Goal: Task Accomplishment & Management: Use online tool/utility

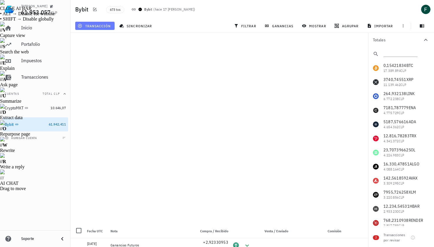
click at [107, 24] on span "transacción" at bounding box center [95, 25] width 32 height 5
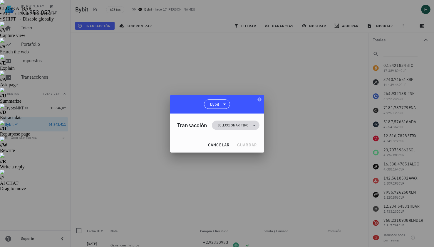
click at [217, 122] on span "Seleccionar tipo" at bounding box center [235, 125] width 40 height 9
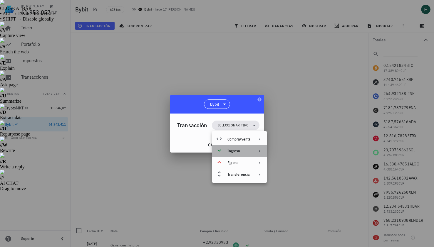
click at [235, 152] on div "Ingreso" at bounding box center [238, 151] width 23 height 5
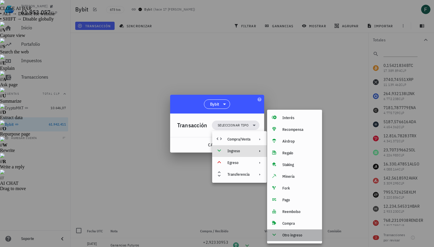
click at [282, 239] on div "Otro ingreso" at bounding box center [294, 236] width 55 height 12
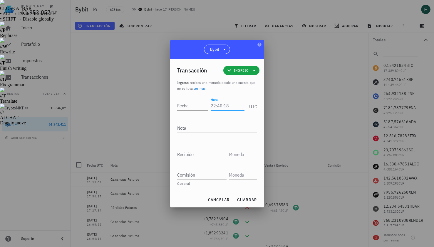
click at [218, 106] on input "Hora" at bounding box center [226, 105] width 33 height 9
type input "14:34:45"
click at [214, 128] on textarea "Nota" at bounding box center [217, 127] width 80 height 9
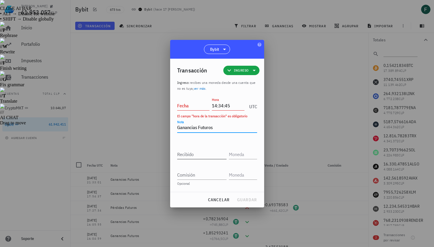
type textarea "Ganancias Futuros"
click at [208, 154] on input "Recibido" at bounding box center [201, 154] width 49 height 9
paste input "1,29199702"
type input "1,29199702"
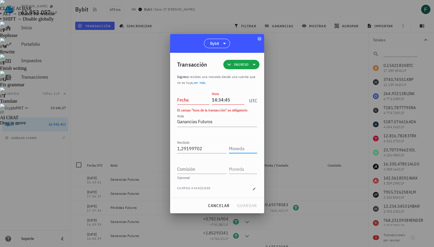
click at [231, 150] on input "text" at bounding box center [242, 148] width 27 height 9
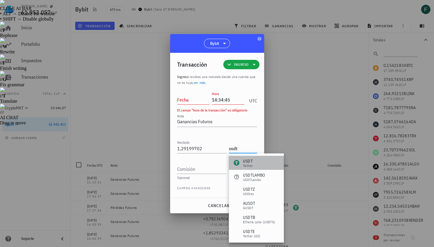
click at [246, 162] on div "USDT" at bounding box center [248, 161] width 10 height 6
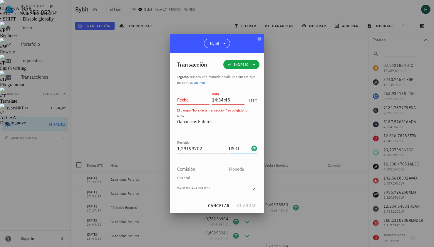
type input "USDT"
click at [186, 102] on input "Fecha" at bounding box center [193, 99] width 33 height 9
type input "[DATE]"
click at [241, 206] on span "guardar" at bounding box center [247, 205] width 20 height 5
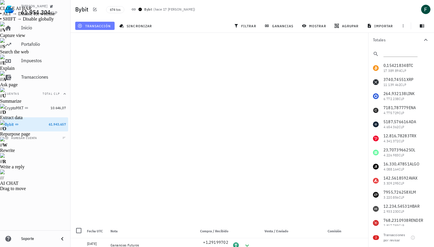
click at [102, 25] on span "transacción" at bounding box center [95, 25] width 32 height 5
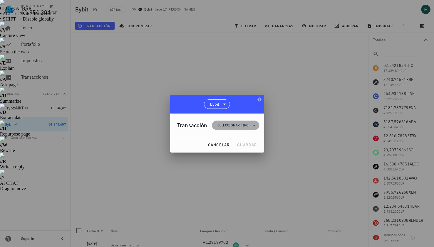
click at [240, 124] on span "Seleccionar tipo" at bounding box center [233, 125] width 31 height 6
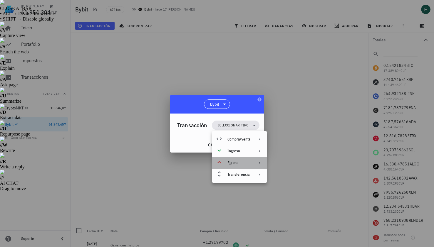
click at [241, 163] on div "Egreso" at bounding box center [238, 163] width 23 height 5
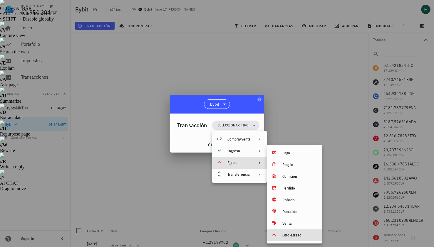
click at [292, 235] on div "Otro egreso" at bounding box center [299, 235] width 35 height 5
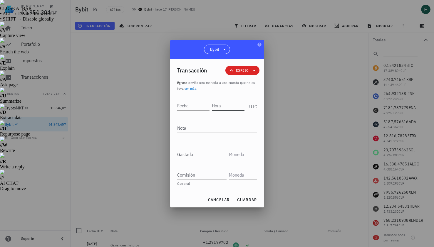
click at [234, 107] on input "Hora" at bounding box center [228, 105] width 33 height 9
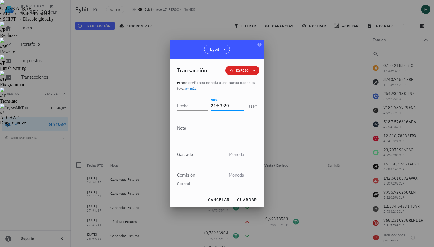
type input "21:53:20"
click at [226, 132] on textarea "Nota" at bounding box center [217, 127] width 80 height 9
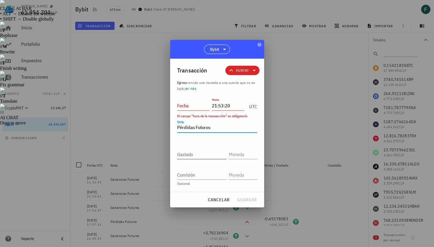
type textarea "Pérdidas Futuros"
click at [214, 152] on input "Gastado" at bounding box center [201, 154] width 49 height 9
paste input "0,93603119"
type input "0,93603119"
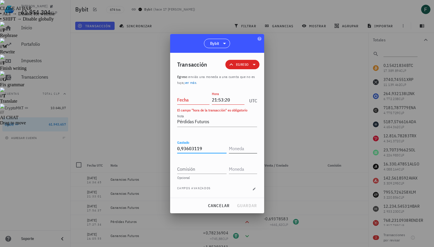
click at [242, 148] on input "text" at bounding box center [242, 148] width 27 height 9
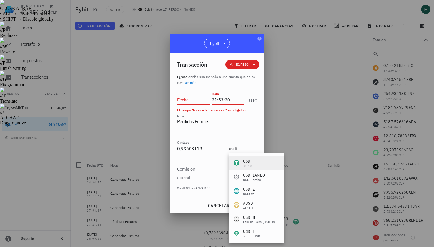
click at [245, 159] on div "USDT" at bounding box center [248, 161] width 10 height 6
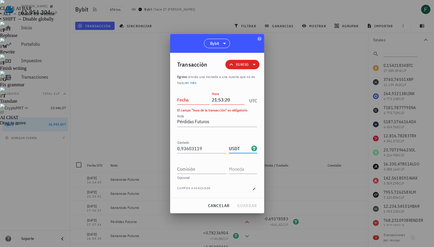
type input "USDT"
click at [181, 100] on input "Fecha" at bounding box center [193, 99] width 33 height 9
type input "[DATE]"
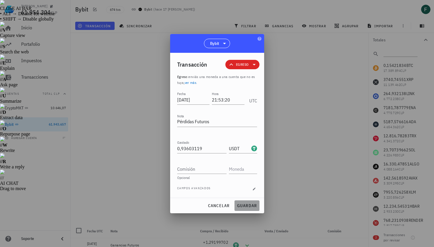
click at [246, 206] on span "guardar" at bounding box center [247, 205] width 20 height 5
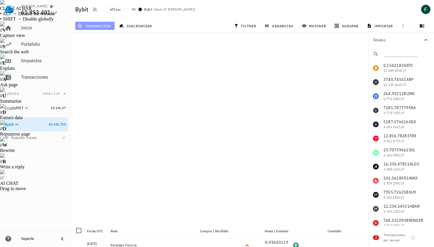
click at [106, 25] on span "transacción" at bounding box center [95, 25] width 32 height 5
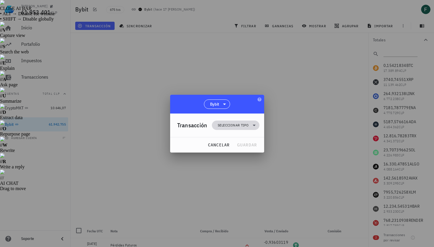
click at [222, 122] on span "Seleccionar tipo" at bounding box center [233, 125] width 31 height 6
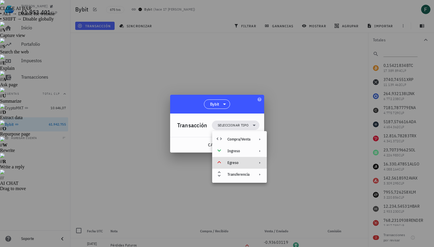
click at [228, 163] on div "Egreso" at bounding box center [238, 163] width 23 height 5
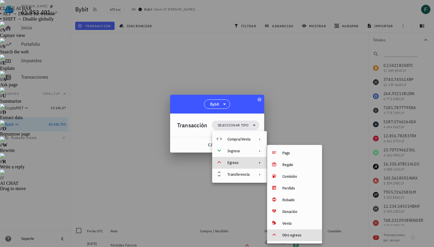
click at [286, 233] on div "Otro egreso" at bounding box center [299, 235] width 35 height 5
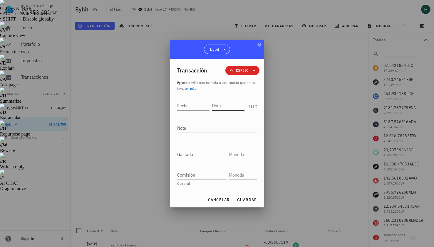
click at [223, 103] on input "Hora" at bounding box center [228, 105] width 33 height 9
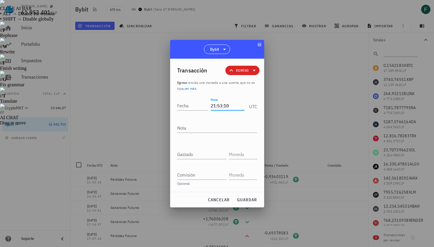
type input "21:53:10"
click at [203, 159] on div "Gastado" at bounding box center [217, 155] width 80 height 21
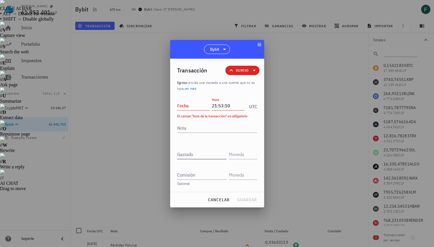
click at [202, 155] on input "Gastado" at bounding box center [201, 154] width 49 height 9
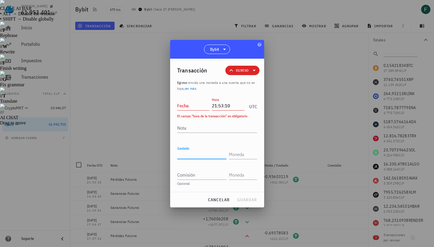
paste input "2,07784882"
type input "2,07784882"
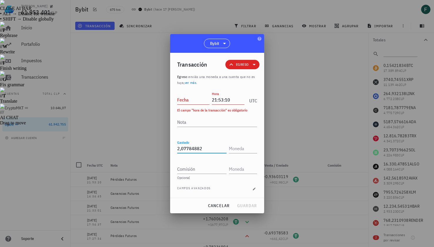
click at [191, 102] on div "Fecha" at bounding box center [193, 99] width 33 height 9
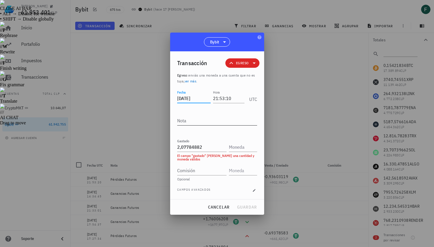
type input "[DATE]"
click at [190, 121] on textarea "Nota" at bounding box center [217, 120] width 80 height 9
type textarea "Pérdidas Futuros"
click at [234, 145] on input "text" at bounding box center [242, 146] width 27 height 9
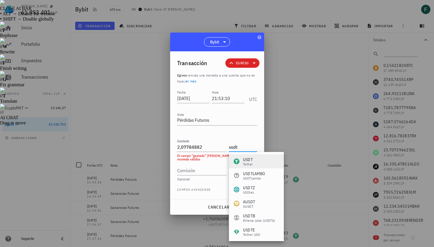
click at [250, 164] on div "Tether" at bounding box center [248, 165] width 10 height 4
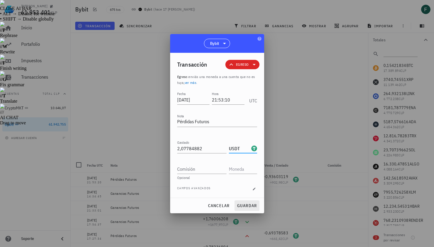
type input "USDT"
click at [251, 205] on span "guardar" at bounding box center [247, 205] width 20 height 5
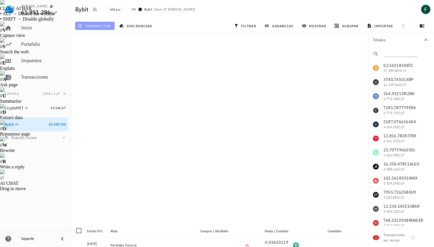
click at [107, 28] on button "transacción" at bounding box center [94, 26] width 39 height 8
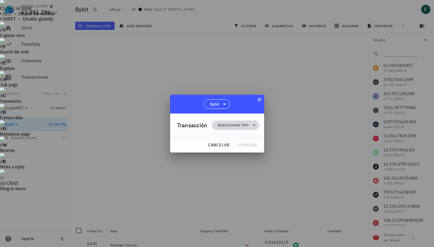
click at [228, 127] on span "Seleccionar tipo" at bounding box center [233, 125] width 31 height 6
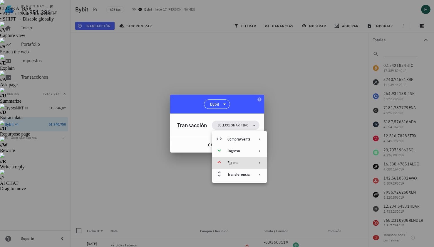
click at [232, 164] on div "Egreso" at bounding box center [238, 163] width 23 height 5
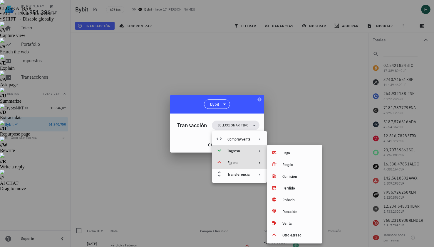
click at [233, 149] on div "Ingreso" at bounding box center [238, 151] width 23 height 5
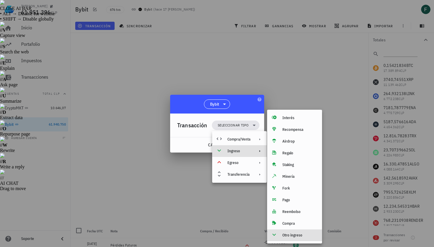
click at [287, 238] on div "Otro ingreso" at bounding box center [294, 236] width 55 height 12
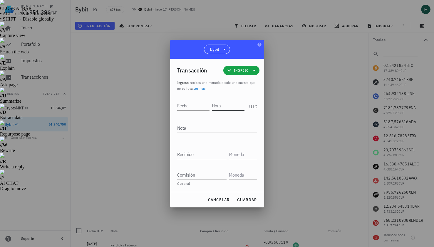
click at [230, 104] on input "Hora" at bounding box center [228, 105] width 33 height 9
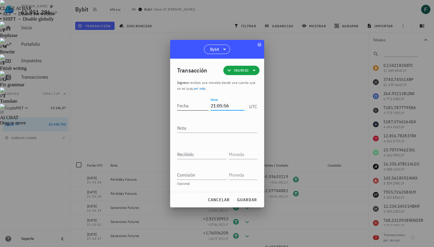
type input "21:05:56"
click at [191, 101] on input "Fecha" at bounding box center [192, 105] width 31 height 9
type input "[DATE]"
click at [192, 129] on textarea "Nota" at bounding box center [217, 127] width 80 height 9
type textarea "g"
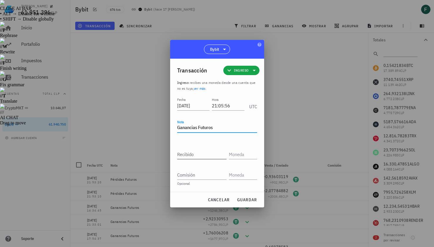
type textarea "Ganancias Futuros"
click at [190, 156] on input "Recibido" at bounding box center [201, 154] width 49 height 9
paste input "0,03758026"
type input "0,03758026"
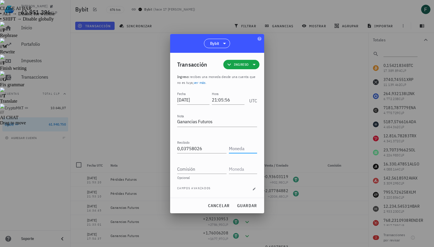
click at [244, 150] on input "text" at bounding box center [242, 148] width 27 height 9
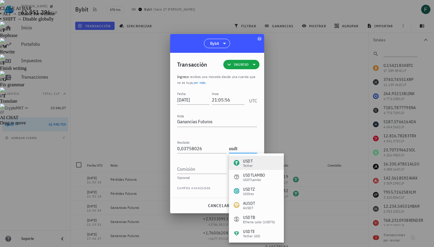
click at [258, 164] on div "USDT Tether" at bounding box center [256, 163] width 55 height 14
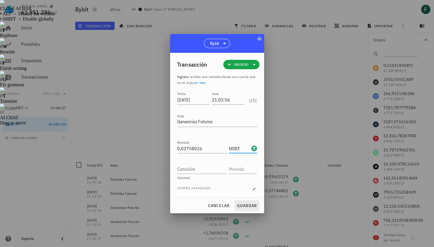
type input "USDT"
click at [245, 209] on button "guardar" at bounding box center [246, 206] width 25 height 11
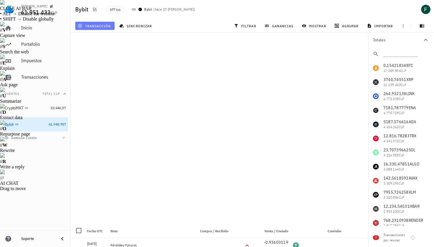
click at [105, 24] on span "transacción" at bounding box center [95, 25] width 32 height 5
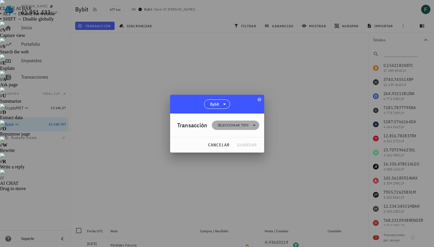
click at [231, 125] on span "Seleccionar tipo" at bounding box center [233, 125] width 31 height 6
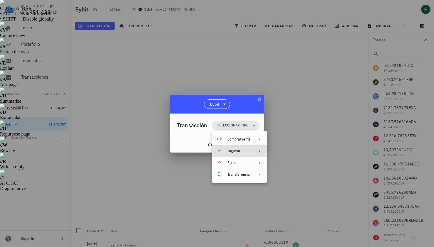
click at [233, 154] on div "Ingreso" at bounding box center [239, 151] width 55 height 12
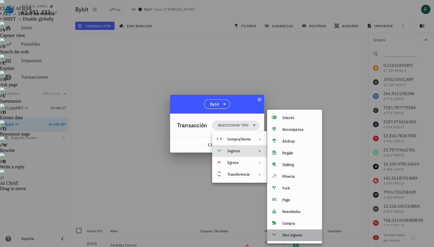
click at [287, 234] on div "Otro ingreso" at bounding box center [299, 235] width 35 height 5
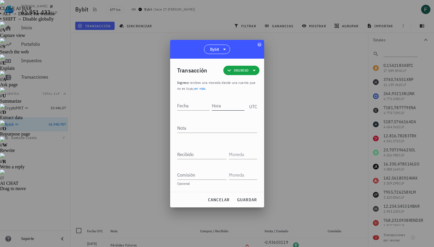
click at [225, 106] on input "Hora" at bounding box center [228, 105] width 33 height 9
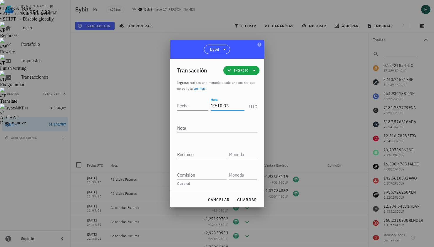
type input "19:10:33"
click at [217, 127] on textarea "Nota" at bounding box center [217, 127] width 80 height 9
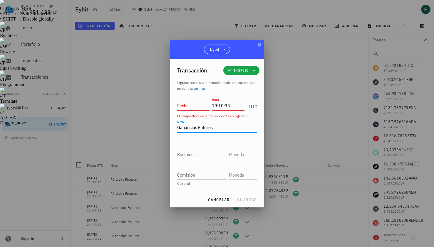
type textarea "Ganancias Futuros"
click at [207, 153] on input "Recibido" at bounding box center [201, 154] width 49 height 9
paste input "0,11162027"
type input "0,11162027"
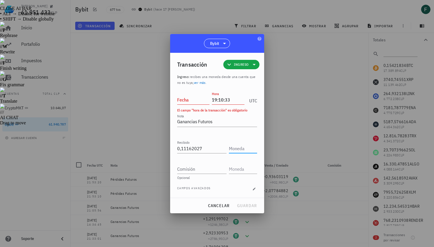
click at [241, 149] on input "text" at bounding box center [242, 148] width 27 height 9
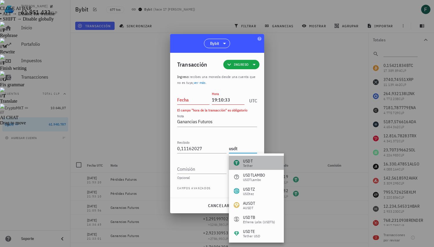
click at [247, 163] on div "USDT" at bounding box center [248, 161] width 10 height 6
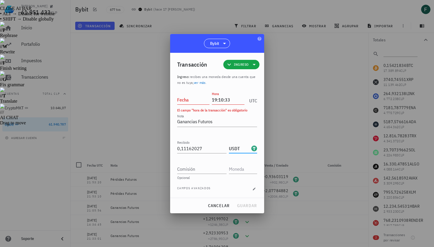
type input "USDT"
click at [198, 102] on input "Fecha" at bounding box center [193, 99] width 33 height 9
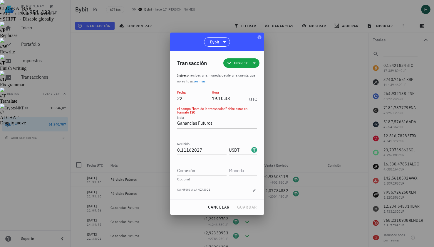
type input "2"
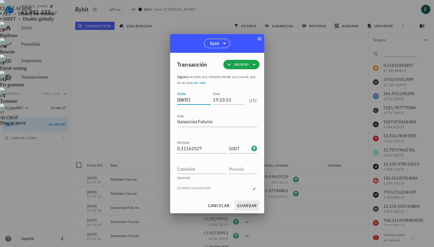
type input "[DATE]"
click at [246, 205] on span "guardar" at bounding box center [247, 205] width 20 height 5
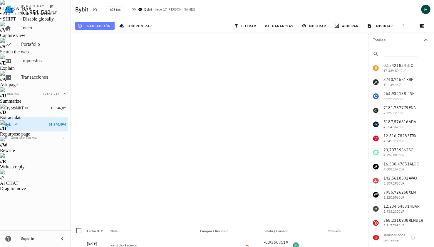
click at [107, 24] on span "transacción" at bounding box center [95, 25] width 32 height 5
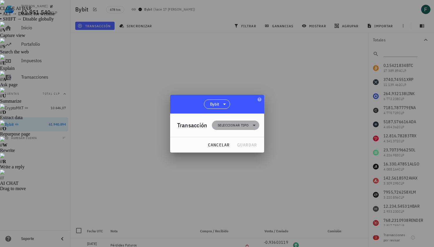
click at [228, 125] on span "Seleccionar tipo" at bounding box center [233, 125] width 31 height 6
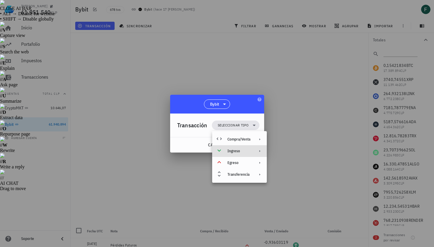
click at [234, 152] on div "Ingreso" at bounding box center [238, 151] width 23 height 5
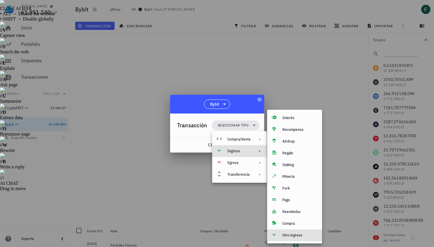
click at [300, 235] on div "Otro ingreso" at bounding box center [299, 235] width 35 height 5
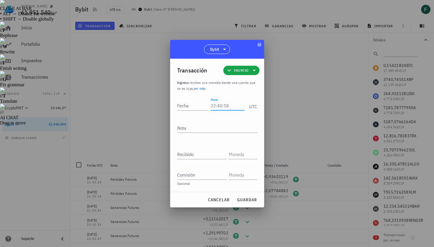
click at [220, 106] on input "Hora" at bounding box center [226, 105] width 33 height 9
type input "17:38:10"
click at [201, 153] on input "Recibido" at bounding box center [201, 154] width 49 height 9
paste input "1,98555696"
type input "1,98555696"
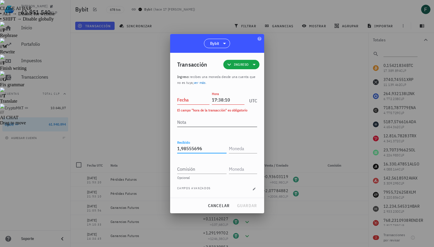
click at [201, 125] on div "Nota" at bounding box center [217, 121] width 80 height 9
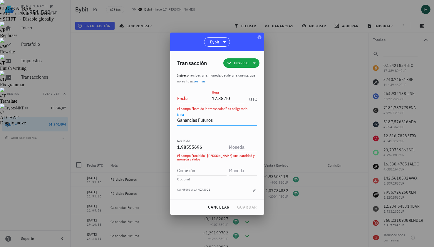
type textarea "Ganancias Futuros"
click at [244, 150] on input "text" at bounding box center [242, 146] width 27 height 9
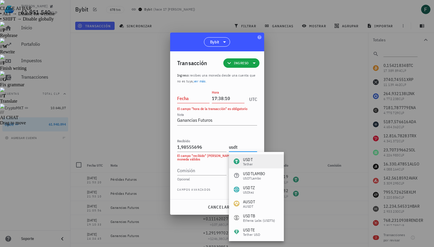
click at [254, 163] on div "USDT Tether" at bounding box center [256, 161] width 55 height 14
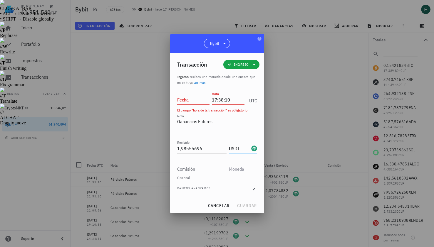
type input "USDT"
click at [191, 100] on input "Fecha" at bounding box center [193, 99] width 33 height 9
type input "[DATE]"
click at [253, 204] on span "guardar" at bounding box center [247, 205] width 20 height 5
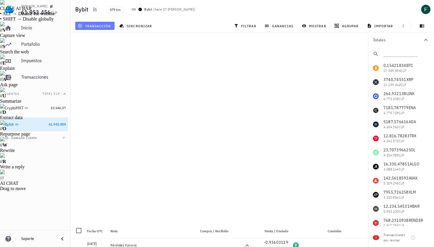
click at [100, 25] on span "transacción" at bounding box center [95, 25] width 32 height 5
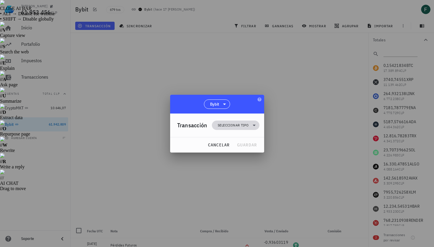
click at [227, 126] on span "Seleccionar tipo" at bounding box center [233, 125] width 31 height 6
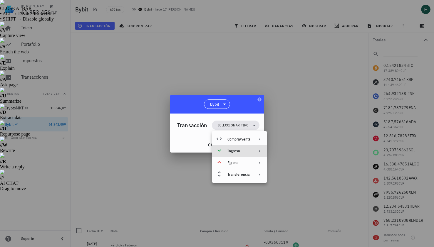
click at [230, 150] on div "Ingreso" at bounding box center [238, 151] width 23 height 5
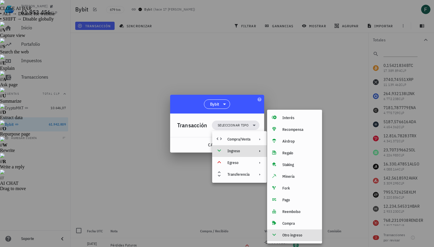
click at [293, 235] on div "Otro ingreso" at bounding box center [299, 235] width 35 height 5
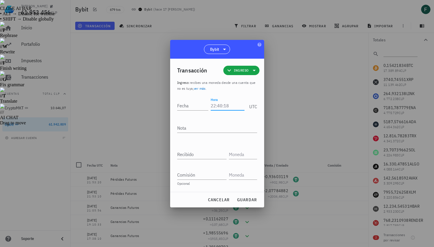
click at [228, 106] on input "Hora" at bounding box center [226, 105] width 33 height 9
type input "16:45:11"
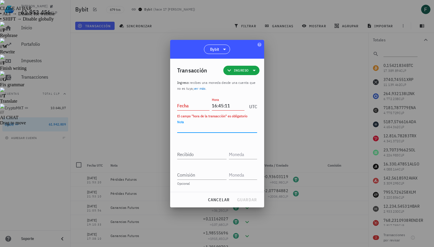
click at [225, 128] on textarea "Nota" at bounding box center [217, 127] width 80 height 9
type textarea "Ganancias Futuros"
click at [211, 154] on input "Recibido" at bounding box center [201, 154] width 49 height 9
paste input "0,13339249"
type input "0,13339249"
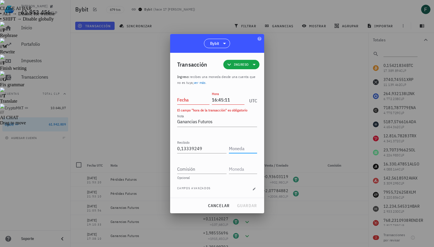
click at [239, 150] on input "text" at bounding box center [242, 148] width 27 height 9
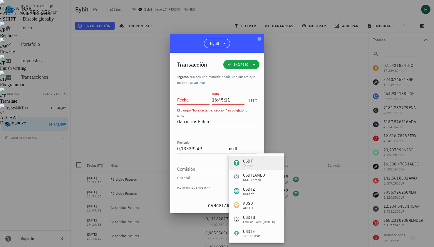
click at [248, 161] on div "USDT" at bounding box center [248, 161] width 10 height 6
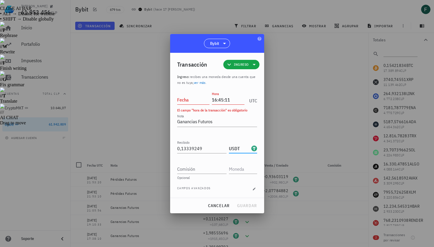
type input "USDT"
click at [194, 101] on input "Fecha" at bounding box center [193, 99] width 33 height 9
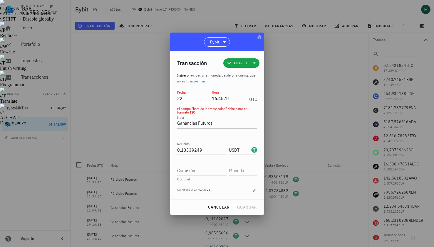
type input "2"
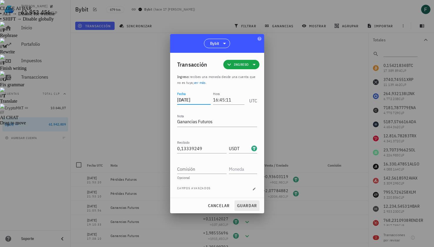
type input "[DATE]"
click at [246, 206] on span "guardar" at bounding box center [247, 205] width 20 height 5
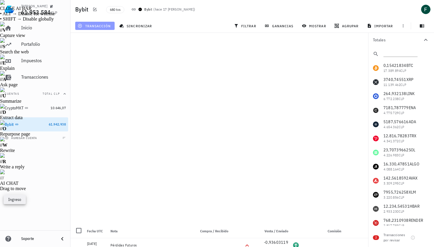
click at [106, 25] on span "transacción" at bounding box center [95, 25] width 32 height 5
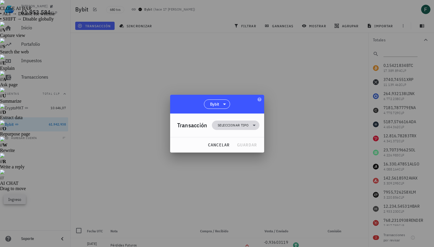
click at [224, 126] on span "Seleccionar tipo" at bounding box center [233, 125] width 31 height 6
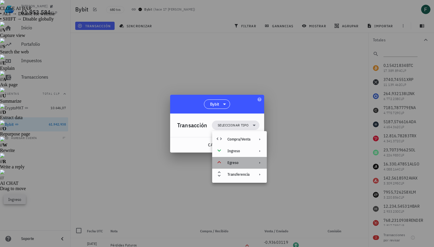
click at [238, 161] on div "Egreso" at bounding box center [238, 163] width 23 height 5
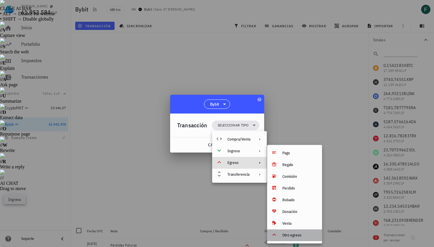
click at [297, 237] on div "Otro egreso" at bounding box center [299, 235] width 35 height 5
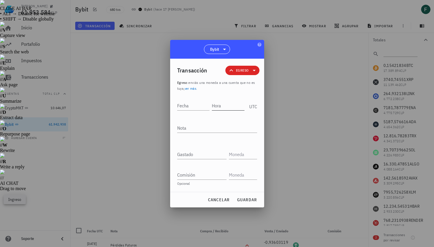
click at [227, 107] on input "Hora" at bounding box center [228, 105] width 33 height 9
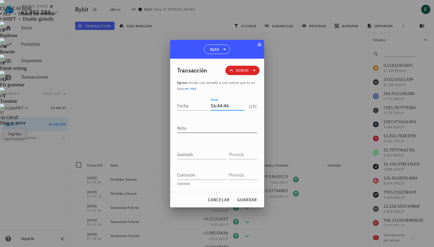
type input "16:44:46"
click at [222, 129] on textarea "Nota" at bounding box center [217, 127] width 80 height 9
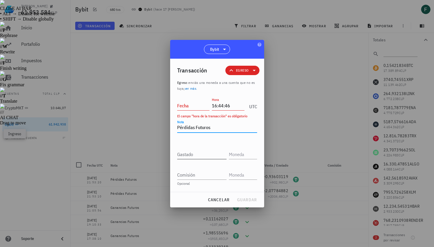
type textarea "Pérdidas Futuros"
click at [215, 153] on input "Gastado" at bounding box center [201, 154] width 49 height 9
paste input "0,51651739"
type input "0,51651739"
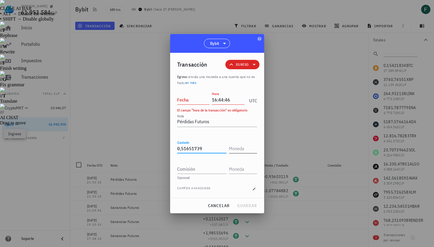
click at [245, 150] on input "text" at bounding box center [242, 148] width 27 height 9
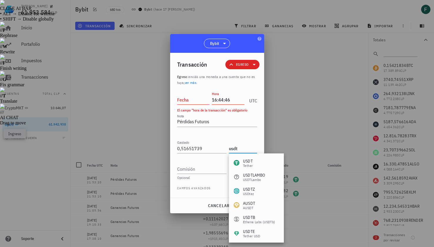
click at [253, 160] on div "USDT Tether" at bounding box center [256, 163] width 55 height 14
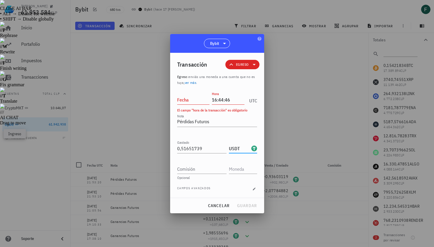
type input "USDT"
click at [187, 99] on input "Fecha" at bounding box center [193, 99] width 33 height 9
type input "[DATE]"
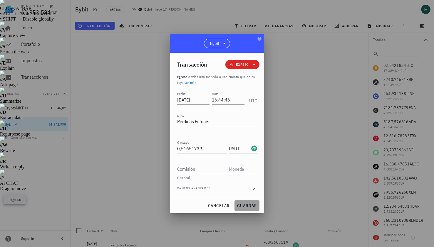
click at [253, 205] on span "guardar" at bounding box center [247, 205] width 20 height 5
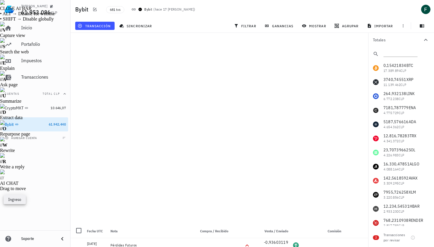
click at [110, 21] on div "transacción" at bounding box center [95, 26] width 42 height 11
click at [106, 25] on span "transacción" at bounding box center [95, 25] width 32 height 5
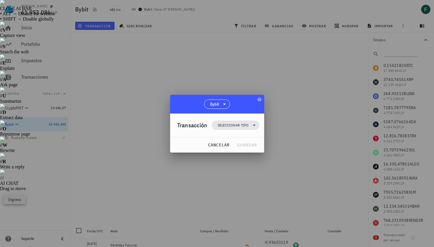
click at [220, 120] on div "Transacción Seleccionar tipo" at bounding box center [218, 125] width 82 height 23
click at [222, 125] on span "Seleccionar tipo" at bounding box center [233, 125] width 31 height 6
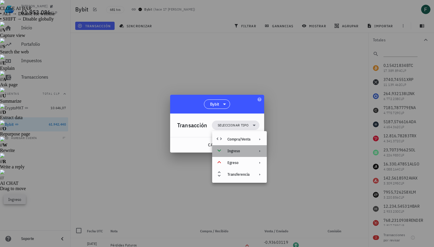
click at [224, 151] on div "Ingreso" at bounding box center [239, 151] width 55 height 12
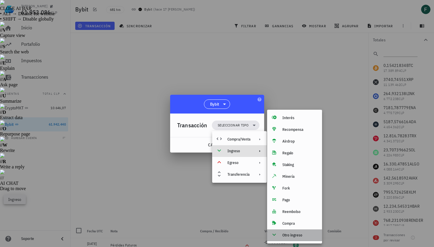
click at [286, 240] on div "Otro ingreso" at bounding box center [294, 236] width 55 height 12
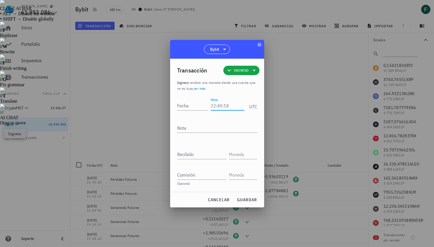
click at [226, 105] on input "Hora" at bounding box center [226, 105] width 33 height 9
type input "16:05:19"
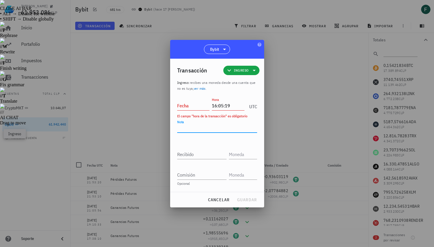
click at [220, 125] on textarea "Nota" at bounding box center [217, 127] width 80 height 9
type textarea "Ganancias Futuros"
click at [211, 153] on input "Recibido" at bounding box center [201, 154] width 49 height 9
paste input "1,20941121"
type input "1,20941121"
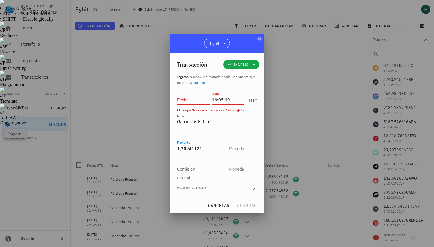
click at [240, 151] on input "text" at bounding box center [242, 148] width 27 height 9
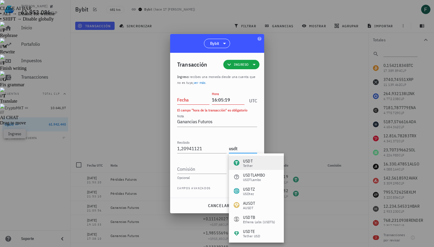
click at [249, 160] on div "USDT" at bounding box center [248, 161] width 10 height 6
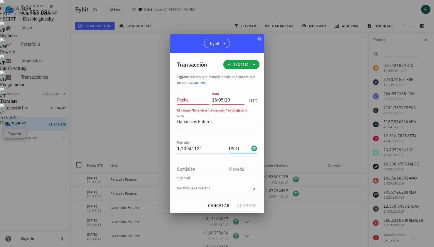
type input "USDT"
click at [192, 97] on input "Fecha" at bounding box center [193, 99] width 33 height 9
type input "[DATE]"
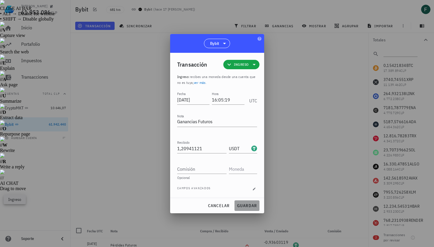
click at [248, 208] on span "guardar" at bounding box center [247, 205] width 20 height 5
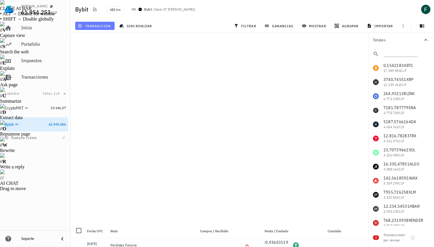
click at [98, 25] on span "transacción" at bounding box center [95, 25] width 32 height 5
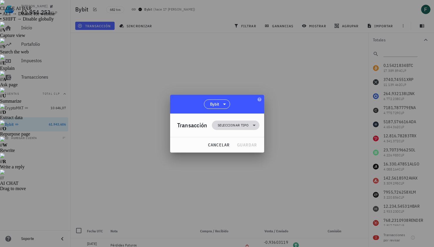
click at [234, 126] on span "Seleccionar tipo" at bounding box center [233, 125] width 31 height 6
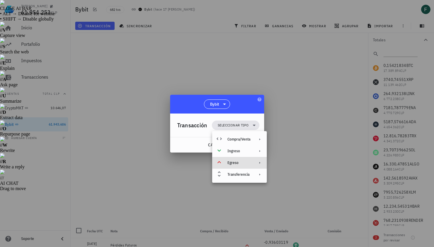
click at [235, 165] on div "Egreso" at bounding box center [238, 163] width 23 height 5
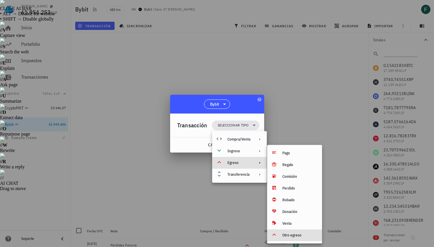
click at [294, 236] on div "Otro egreso" at bounding box center [299, 235] width 35 height 5
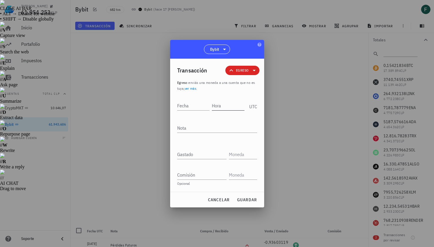
click at [224, 105] on input "Hora" at bounding box center [228, 105] width 33 height 9
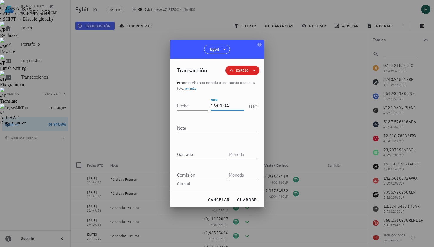
type input "16:01:34"
click at [220, 126] on textarea "Nota" at bounding box center [217, 127] width 80 height 9
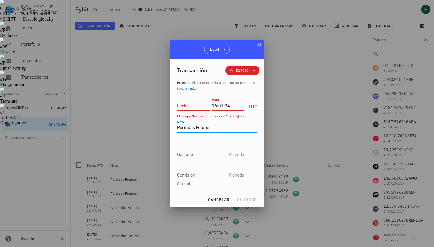
type textarea "Pérdidas Futuros"
click at [207, 158] on input "Gastado" at bounding box center [201, 154] width 49 height 9
paste input "5,05350312"
type input "5,05350312"
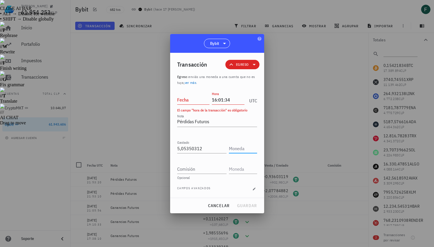
click at [242, 151] on input "text" at bounding box center [242, 148] width 27 height 9
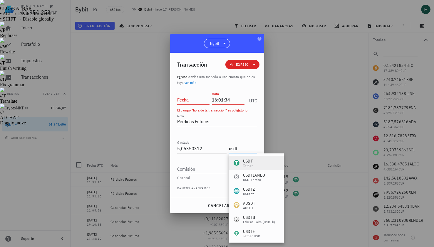
click at [248, 166] on div "Tether" at bounding box center [248, 166] width 10 height 4
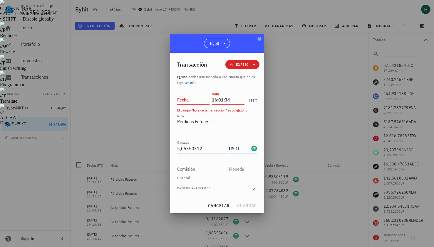
type input "USDT"
click at [195, 102] on input "Fecha" at bounding box center [193, 99] width 33 height 9
type input "[DATE]"
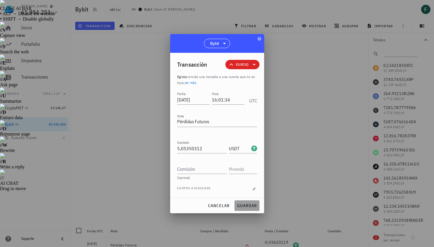
click at [245, 204] on span "guardar" at bounding box center [247, 205] width 20 height 5
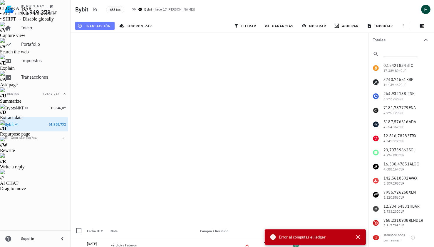
click at [106, 26] on span "transacción" at bounding box center [95, 25] width 32 height 5
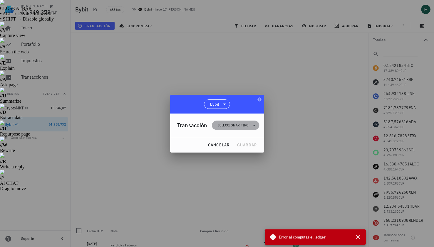
click at [248, 126] on span "Seleccionar tipo" at bounding box center [233, 125] width 31 height 6
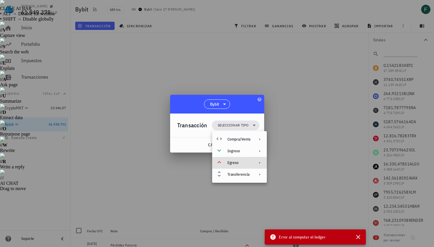
click at [245, 165] on div "Egreso" at bounding box center [238, 163] width 23 height 5
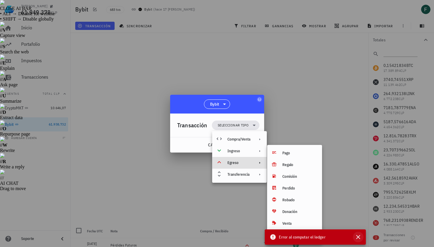
click at [359, 237] on icon "button" at bounding box center [357, 237] width 7 height 7
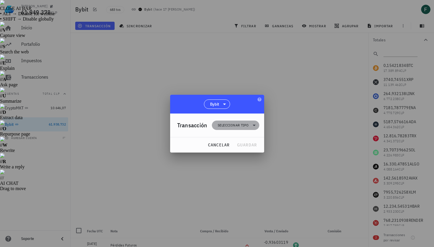
click at [244, 125] on span "Seleccionar tipo" at bounding box center [233, 125] width 31 height 6
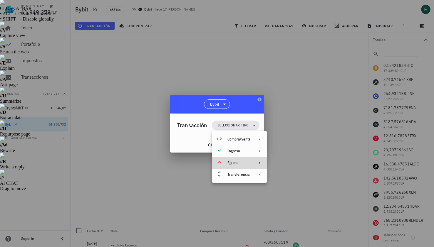
click at [250, 162] on div "Egreso" at bounding box center [238, 163] width 23 height 5
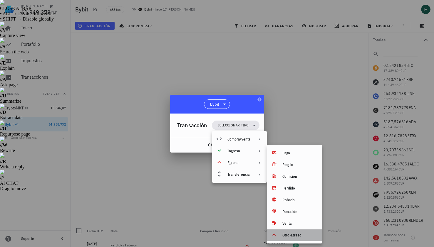
click at [288, 240] on div "Otro egreso" at bounding box center [294, 236] width 55 height 12
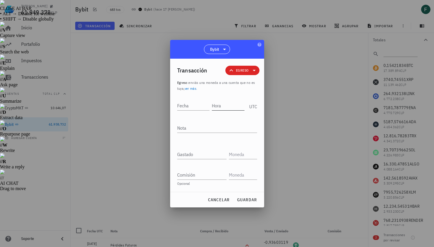
click at [223, 109] on input "Hora" at bounding box center [228, 105] width 33 height 9
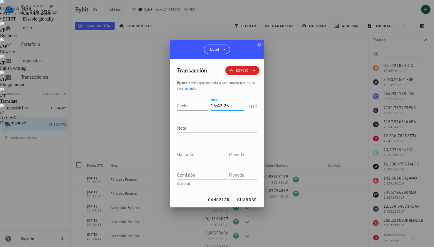
type input "15:42:25"
click at [211, 127] on textarea "Nota" at bounding box center [217, 127] width 80 height 9
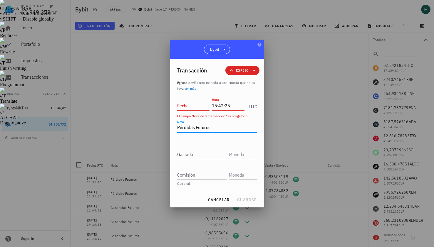
type textarea "Pérdidas Futuros"
click at [203, 154] on input "Gastado" at bounding box center [201, 154] width 49 height 9
paste input "0,13857613"
type input "0,13857613"
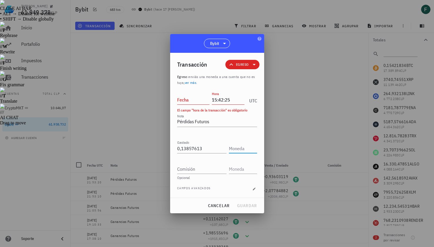
click at [243, 149] on input "text" at bounding box center [242, 148] width 27 height 9
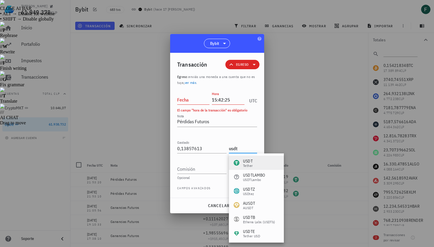
click at [255, 158] on div "USDT Tether" at bounding box center [256, 163] width 55 height 14
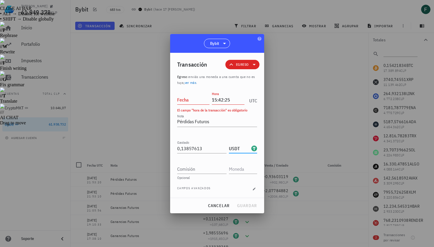
type input "USDT"
click at [201, 101] on input "Fecha" at bounding box center [193, 99] width 33 height 9
type input "[DATE]"
click at [246, 205] on span "guardar" at bounding box center [247, 205] width 20 height 5
